Goal: Navigation & Orientation: Find specific page/section

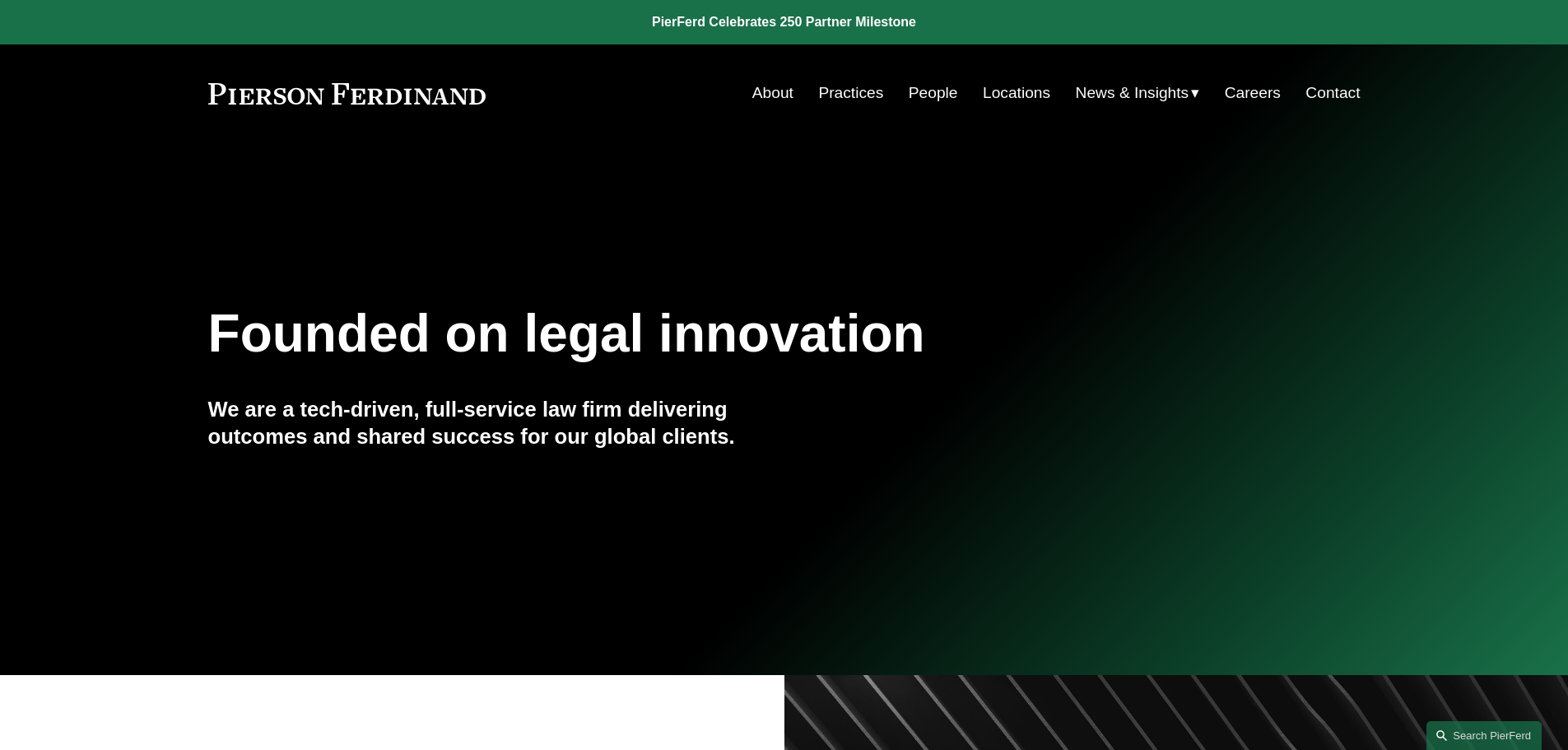
click at [775, 88] on link "About" at bounding box center [773, 93] width 41 height 31
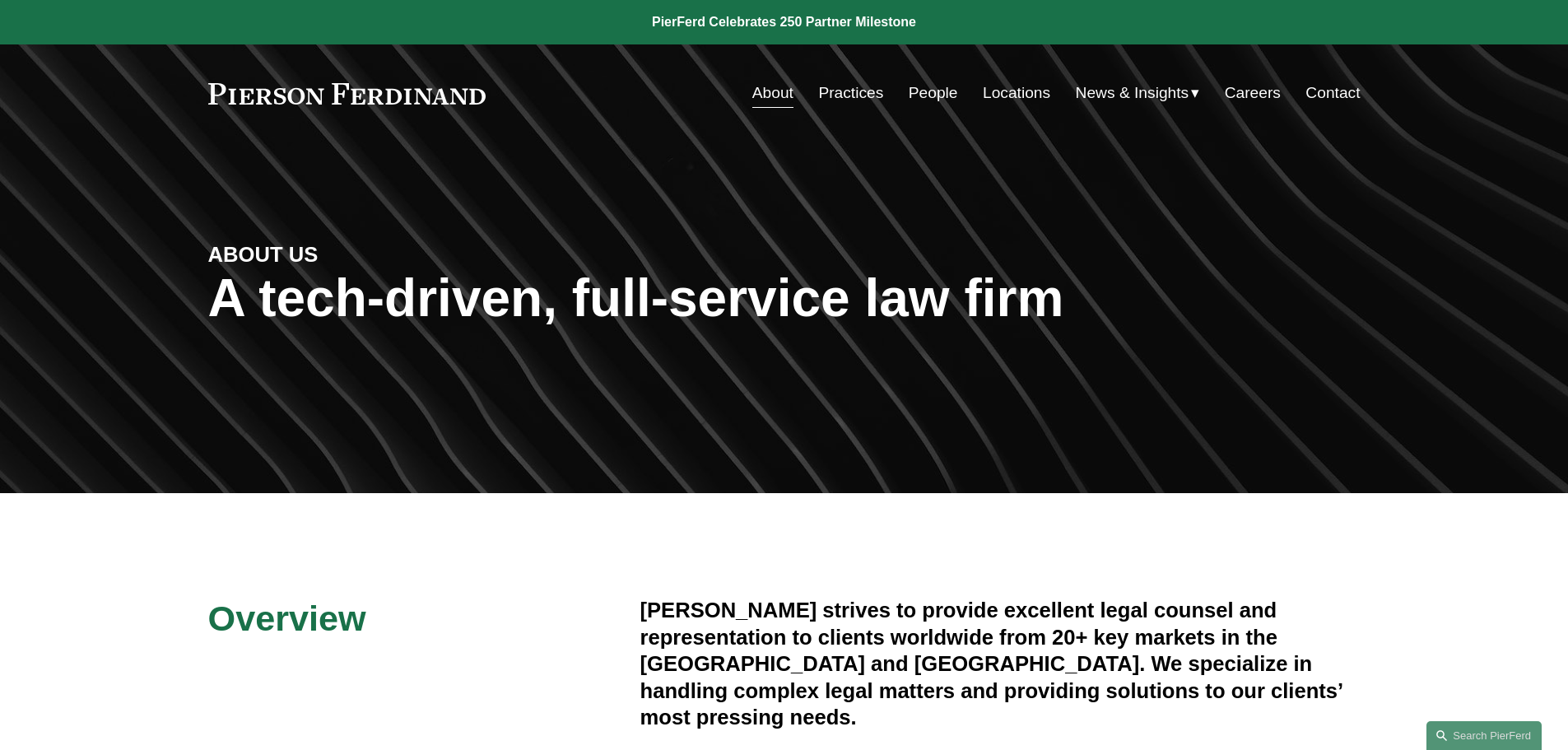
drag, startPoint x: 266, startPoint y: 94, endPoint x: 224, endPoint y: 79, distance: 44.6
drag, startPoint x: 224, startPoint y: 79, endPoint x: 143, endPoint y: 646, distance: 572.8
drag, startPoint x: 218, startPoint y: 91, endPoint x: 1113, endPoint y: 159, distance: 897.6
click at [930, 187] on div "ABOUT US A tech-driven, full-service law firm" at bounding box center [784, 318] width 1568 height 351
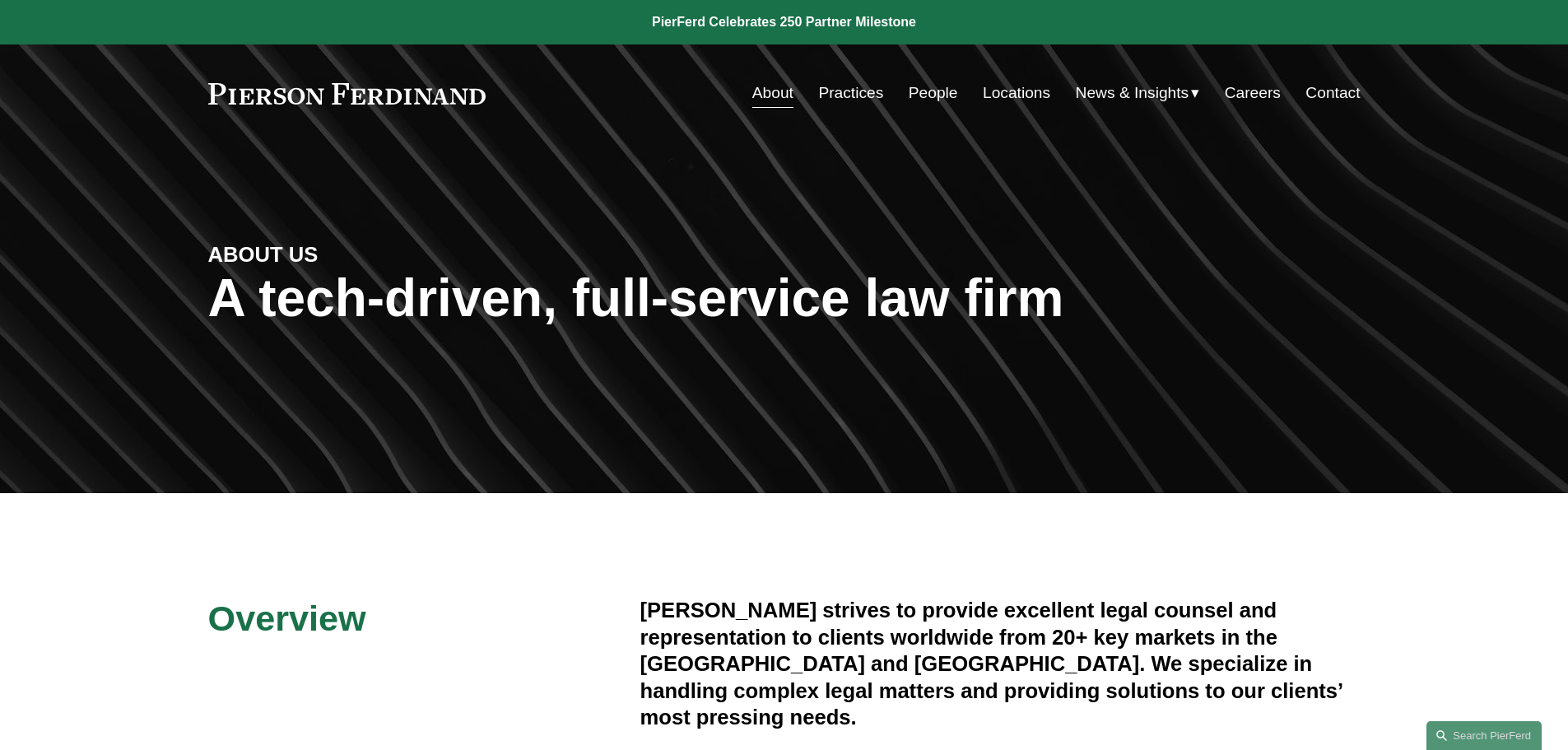
click at [1053, 237] on div "ABOUT US A tech-driven, full-service law firm" at bounding box center [784, 318] width 1568 height 248
click at [998, 86] on link "Locations" at bounding box center [1016, 93] width 68 height 31
